Goal: Entertainment & Leisure: Consume media (video, audio)

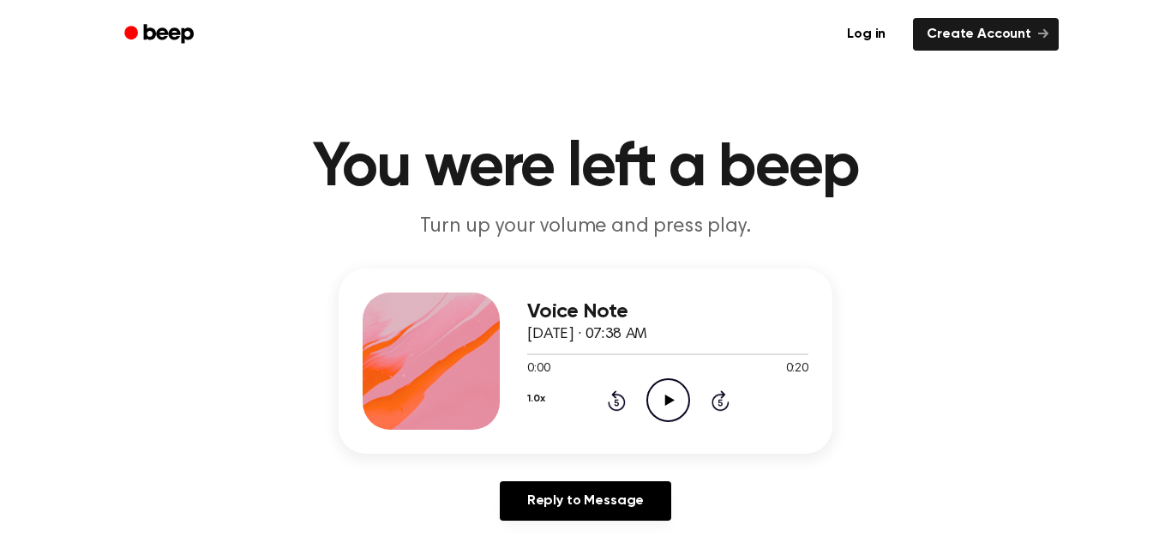
click at [667, 398] on icon at bounding box center [668, 399] width 9 height 11
click at [667, 398] on icon "Pause Audio" at bounding box center [668, 400] width 44 height 44
click at [538, 398] on button "1.0x" at bounding box center [535, 398] width 17 height 29
click at [569, 503] on icon at bounding box center [577, 494] width 17 height 17
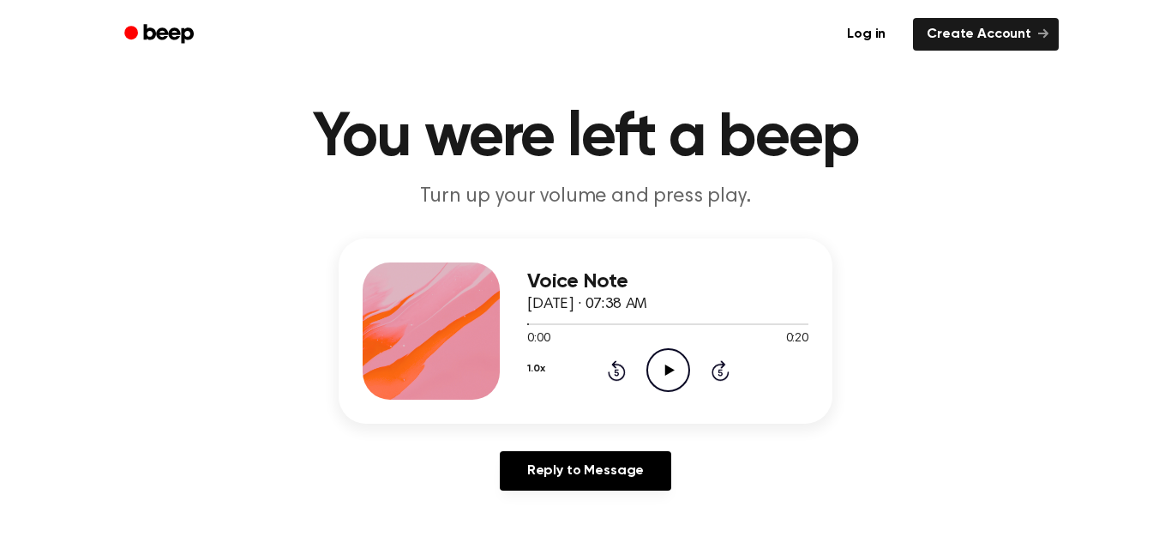
scroll to position [69, 0]
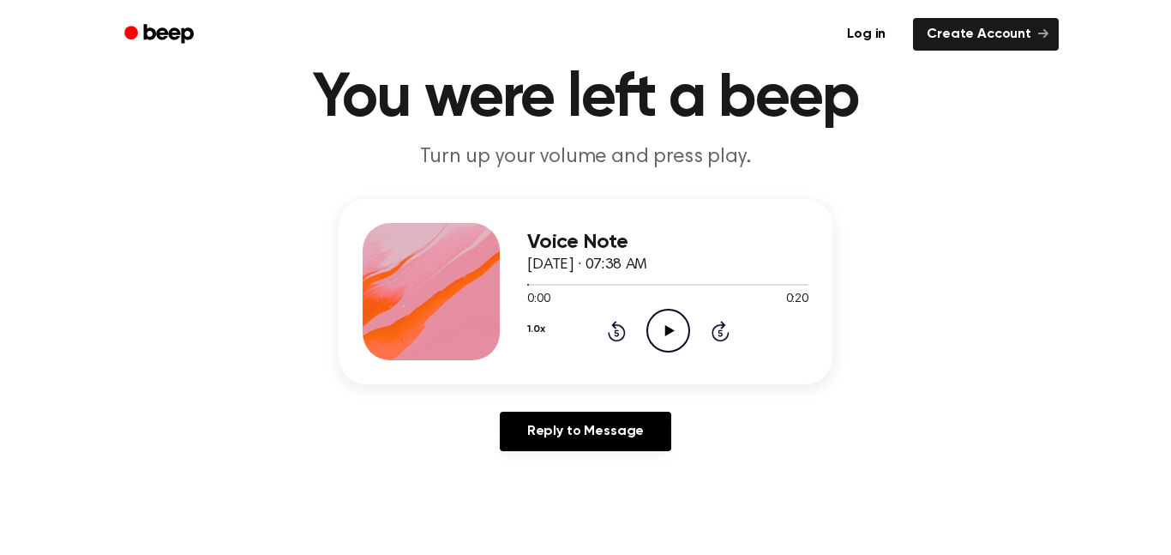
click at [679, 328] on icon "Play Audio" at bounding box center [668, 331] width 44 height 44
click at [537, 329] on button "1.0x" at bounding box center [535, 329] width 17 height 29
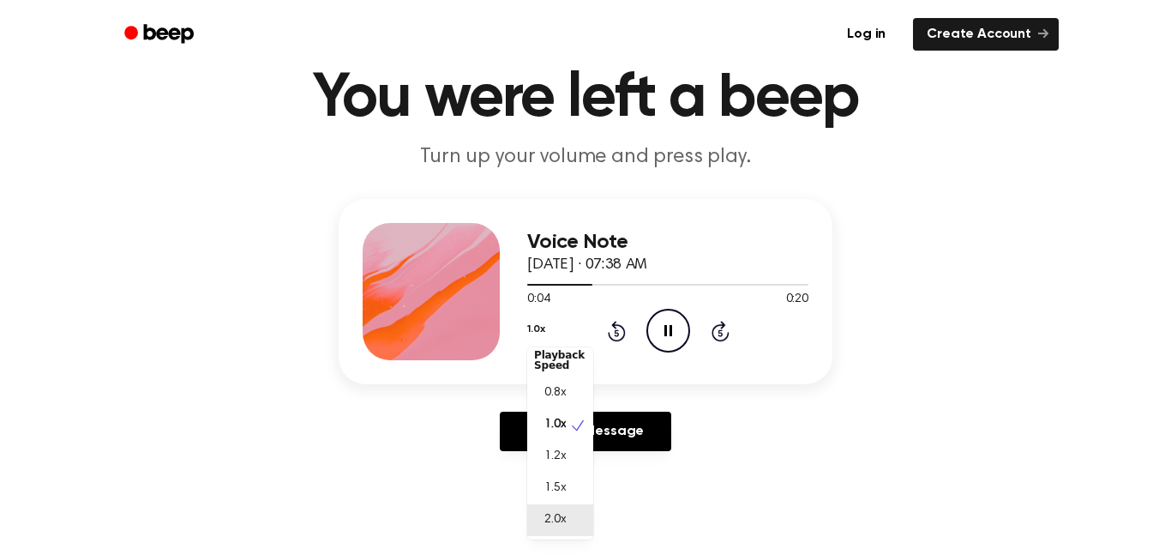
click at [567, 515] on div "2.0x" at bounding box center [560, 520] width 66 height 32
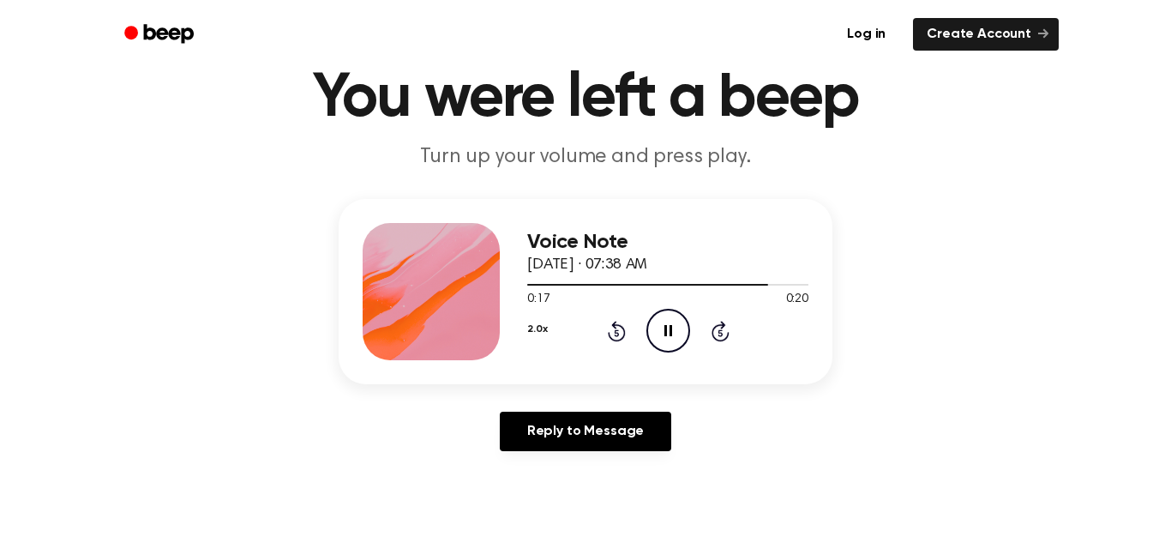
click at [618, 333] on icon "Rewind 5 seconds" at bounding box center [616, 331] width 19 height 22
